Goal: Task Accomplishment & Management: Use online tool/utility

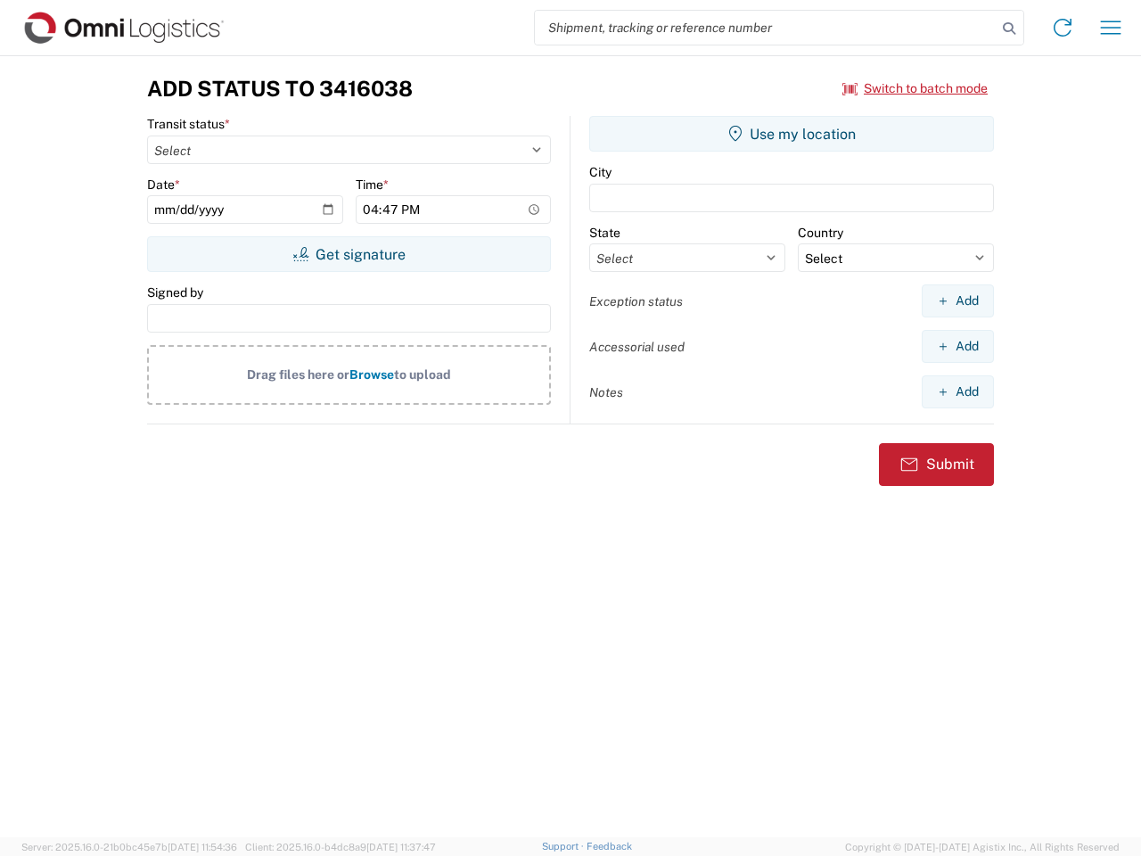
click at [766, 28] on input "search" at bounding box center [766, 28] width 462 height 34
click at [1009, 29] on icon at bounding box center [1009, 28] width 25 height 25
click at [1063, 28] on icon at bounding box center [1063, 27] width 29 height 29
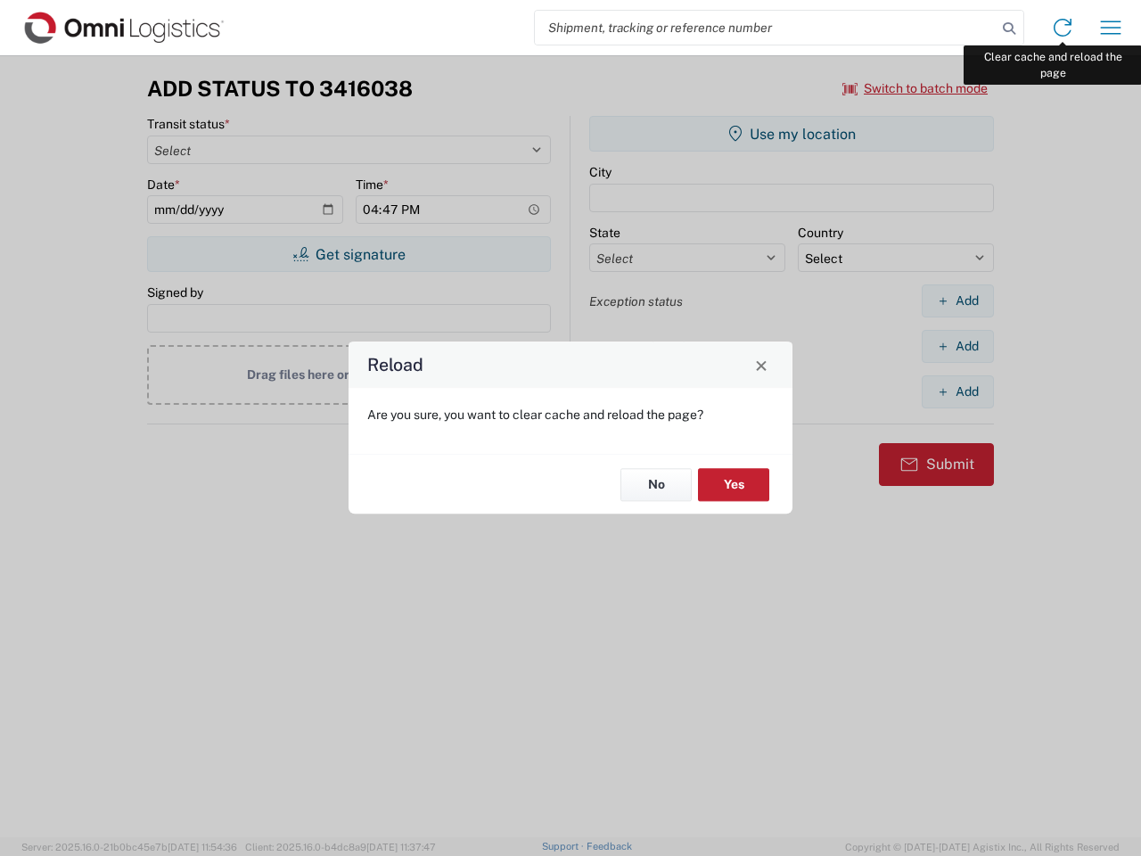
click at [1111, 28] on div "Reload Are you sure, you want to clear cache and reload the page? No Yes" at bounding box center [570, 428] width 1141 height 856
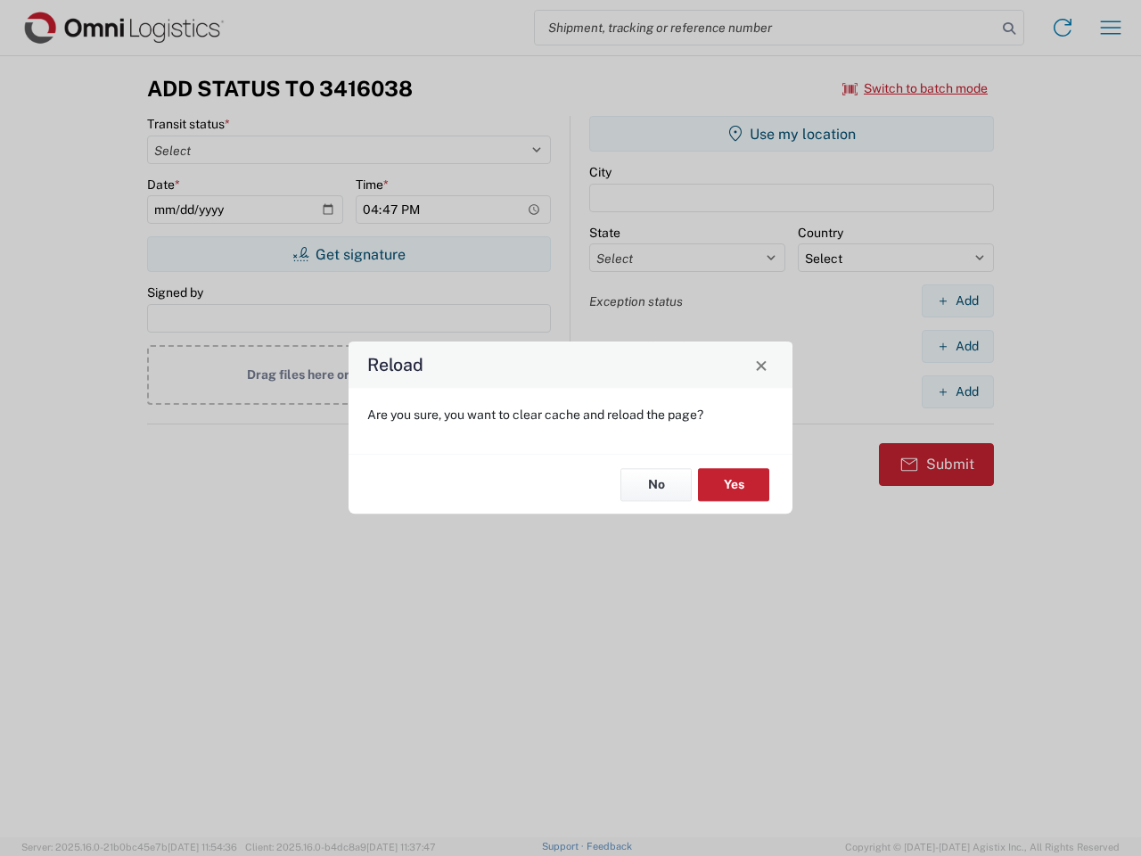
click at [916, 88] on div "Reload Are you sure, you want to clear cache and reload the page? No Yes" at bounding box center [570, 428] width 1141 height 856
click at [349, 254] on div "Reload Are you sure, you want to clear cache and reload the page? No Yes" at bounding box center [570, 428] width 1141 height 856
click at [792, 134] on div "Reload Are you sure, you want to clear cache and reload the page? No Yes" at bounding box center [570, 428] width 1141 height 856
click at [958, 301] on div "Reload Are you sure, you want to clear cache and reload the page? No Yes" at bounding box center [570, 428] width 1141 height 856
click at [958, 346] on div "Reload Are you sure, you want to clear cache and reload the page? No Yes" at bounding box center [570, 428] width 1141 height 856
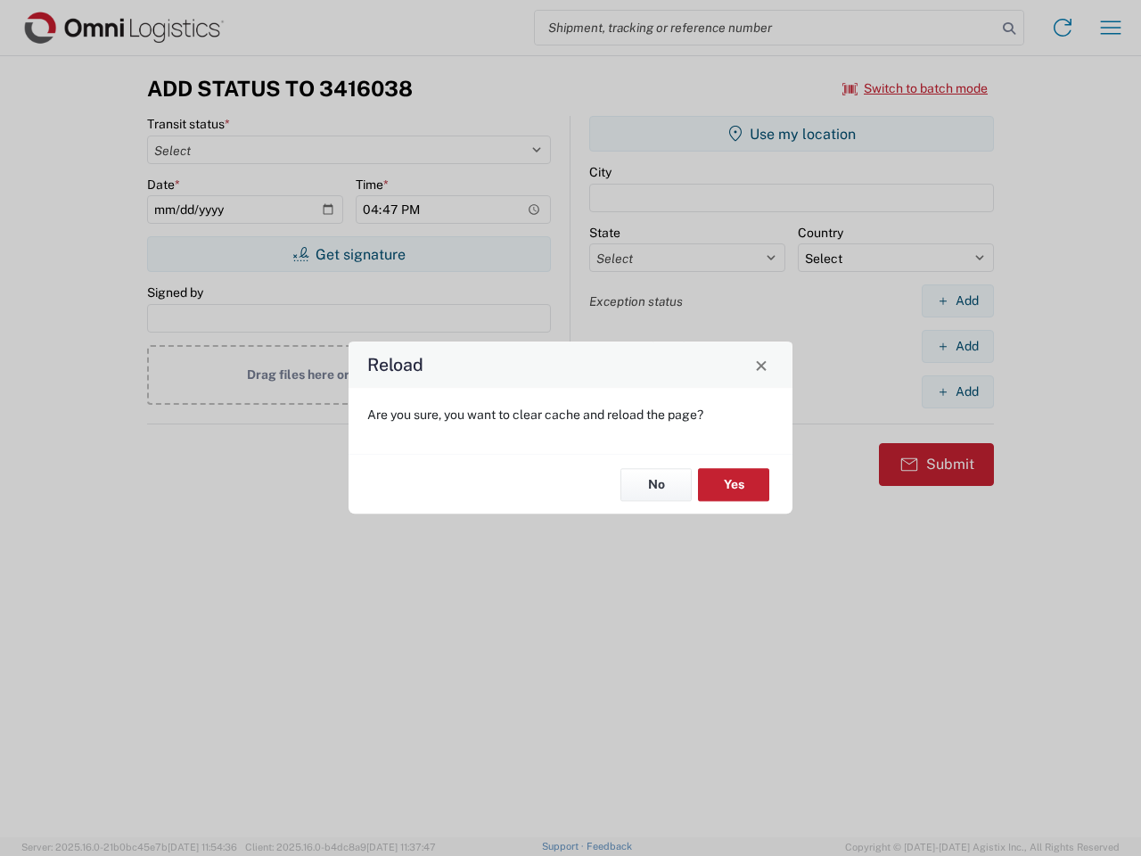
click at [958, 391] on div "Reload Are you sure, you want to clear cache and reload the page? No Yes" at bounding box center [570, 428] width 1141 height 856
